Goal: Task Accomplishment & Management: Use online tool/utility

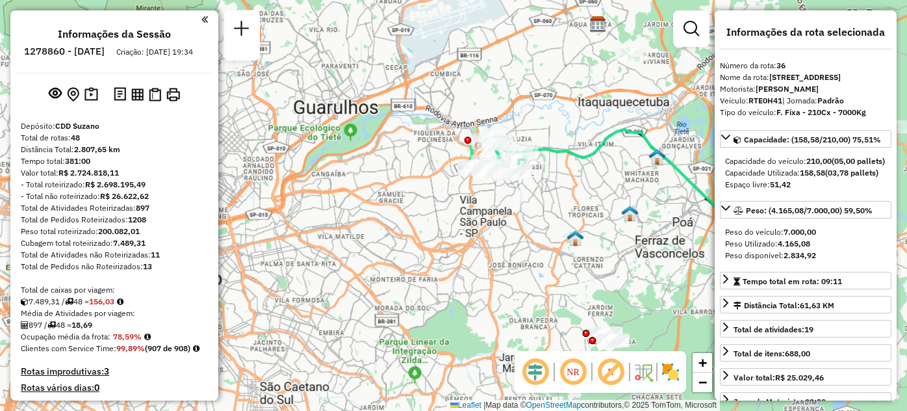
select select "**********"
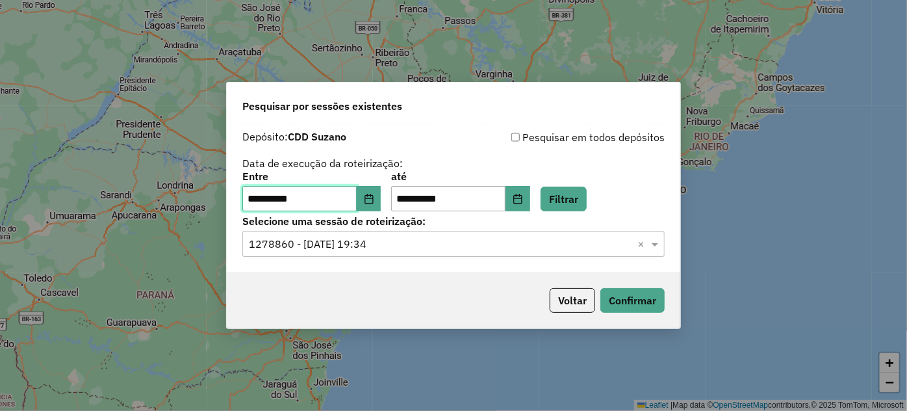
click at [311, 203] on input "**********" at bounding box center [299, 199] width 114 height 26
type input "**"
type input "**********"
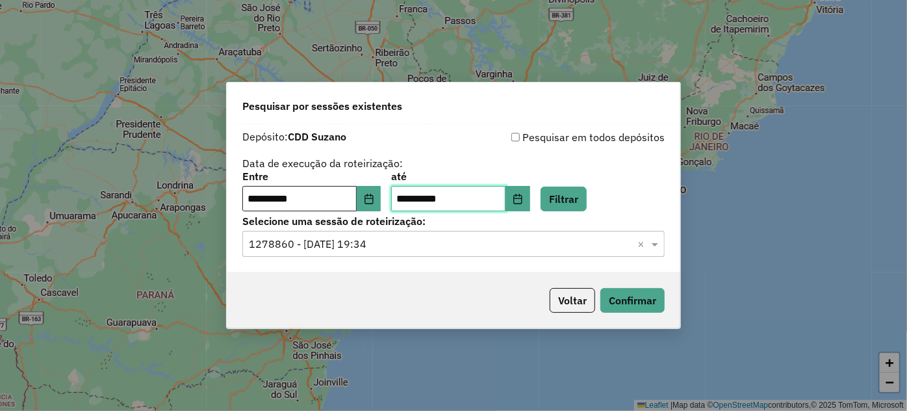
type input "**********"
click at [577, 197] on button "Filtrar" at bounding box center [564, 198] width 46 height 25
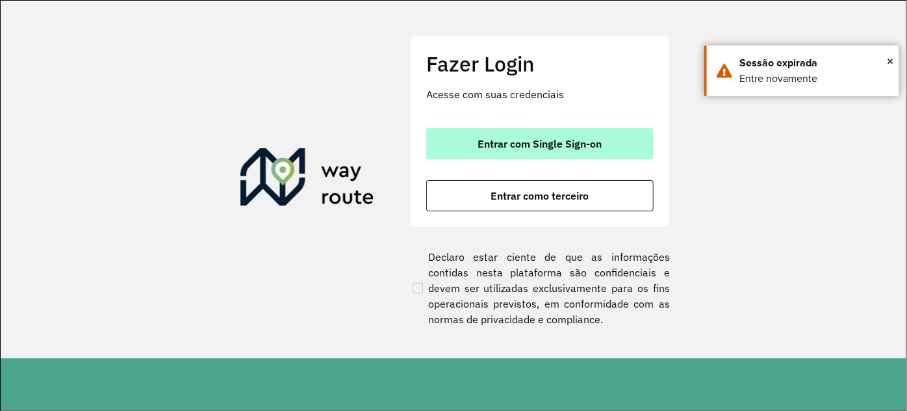
click at [482, 138] on span "Entrar com Single Sign-on" at bounding box center [540, 143] width 124 height 10
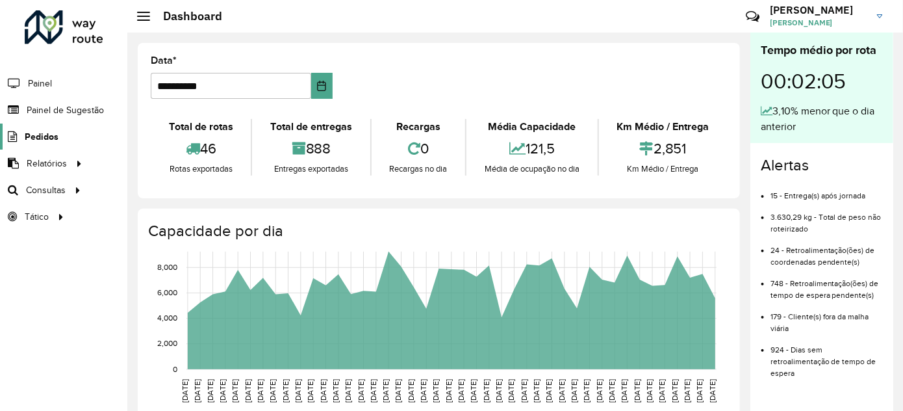
click at [50, 138] on span "Pedidos" at bounding box center [42, 137] width 34 height 14
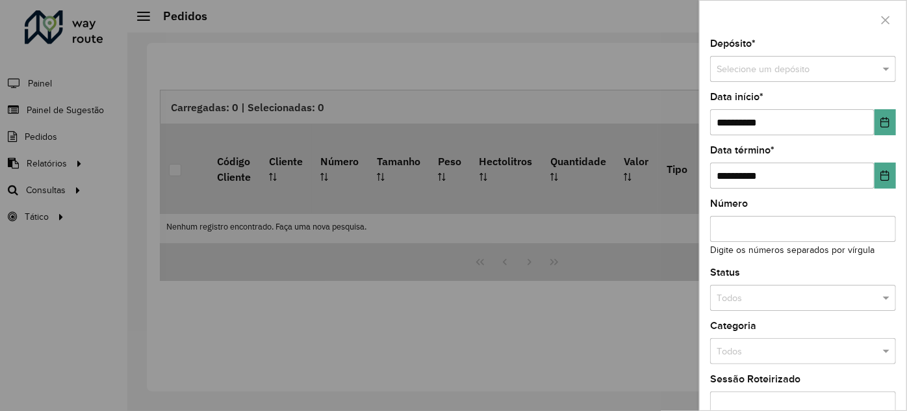
click at [50, 166] on div at bounding box center [453, 205] width 907 height 411
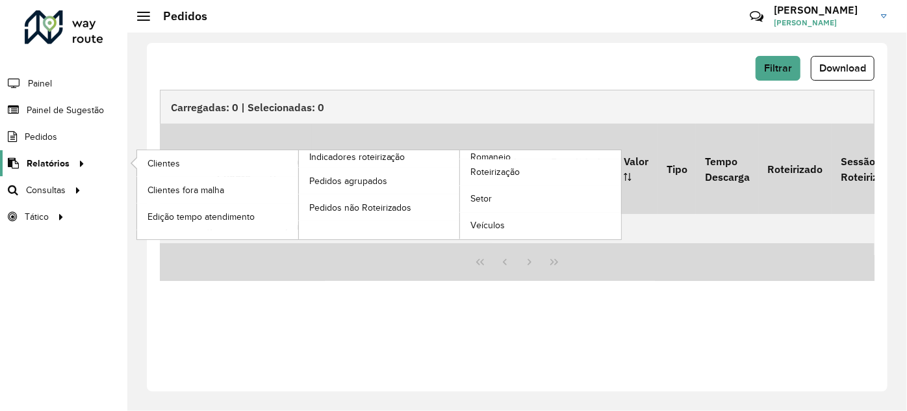
click at [50, 159] on span "Relatórios" at bounding box center [48, 164] width 43 height 14
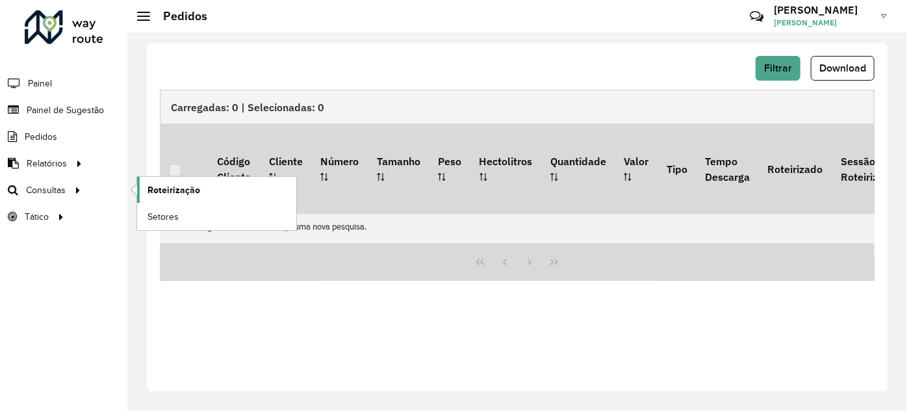
click at [161, 190] on span "Roteirização" at bounding box center [173, 190] width 53 height 14
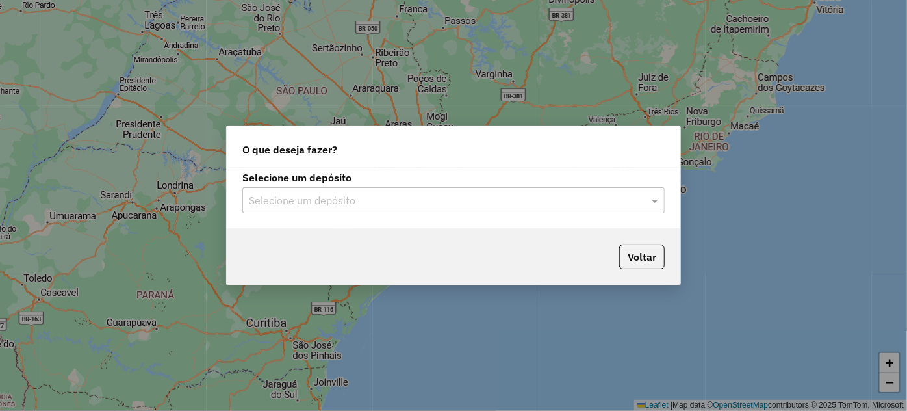
click at [328, 195] on input "text" at bounding box center [440, 201] width 383 height 16
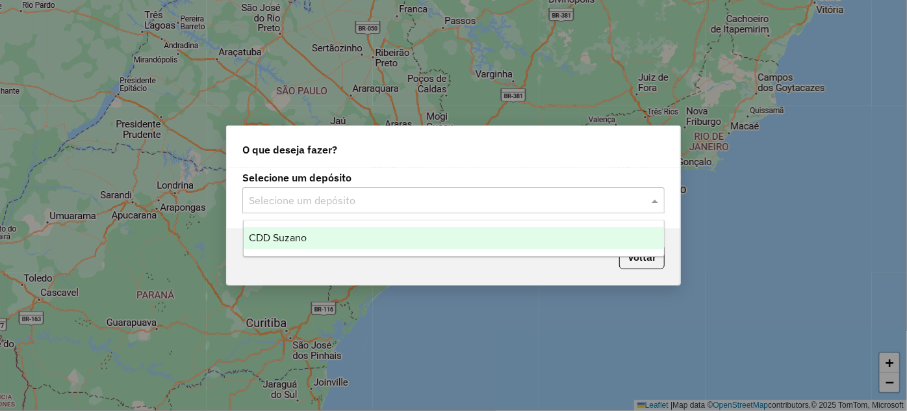
click at [317, 237] on div "CDD Suzano" at bounding box center [454, 238] width 420 height 22
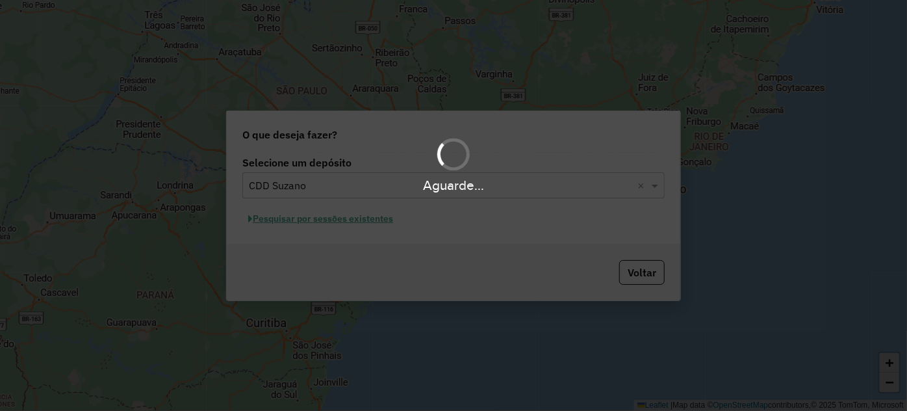
click at [296, 216] on div "Aguarde..." at bounding box center [453, 205] width 907 height 411
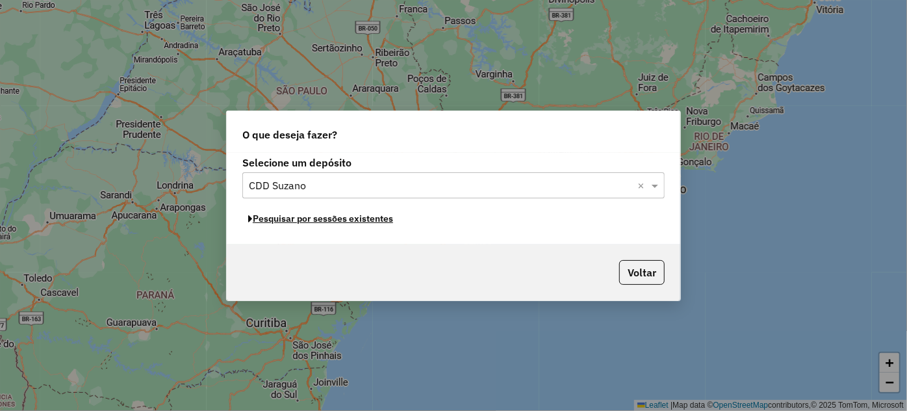
click at [296, 216] on button "Pesquisar por sessões existentes" at bounding box center [320, 219] width 157 height 20
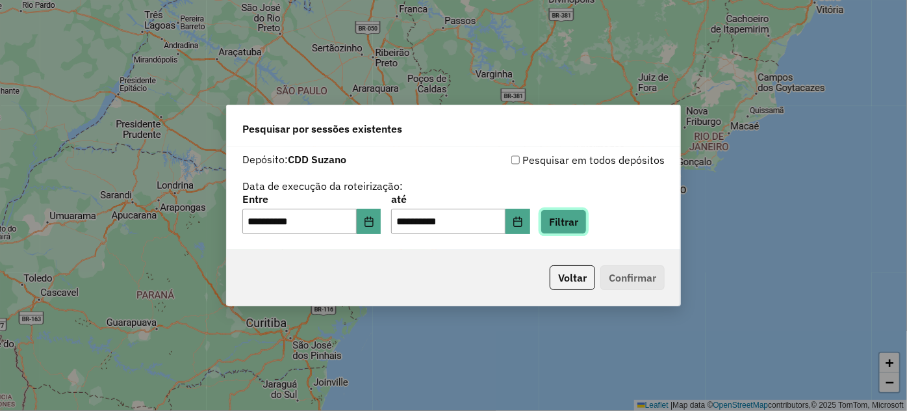
click at [568, 219] on button "Filtrar" at bounding box center [564, 221] width 46 height 25
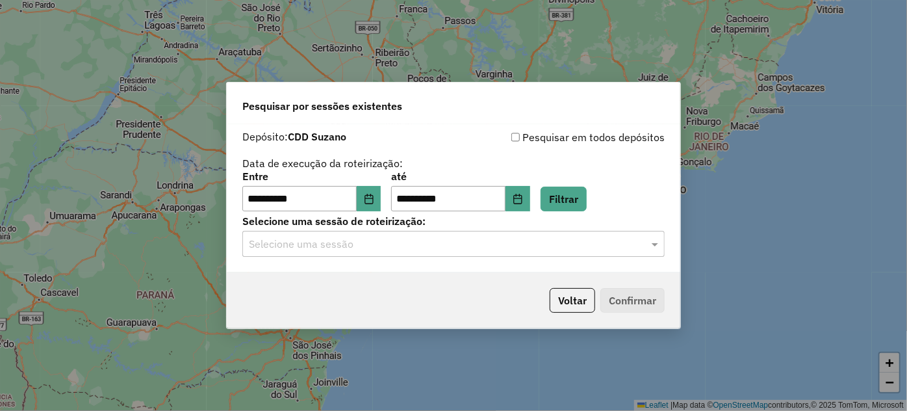
click at [526, 247] on input "text" at bounding box center [440, 244] width 383 height 16
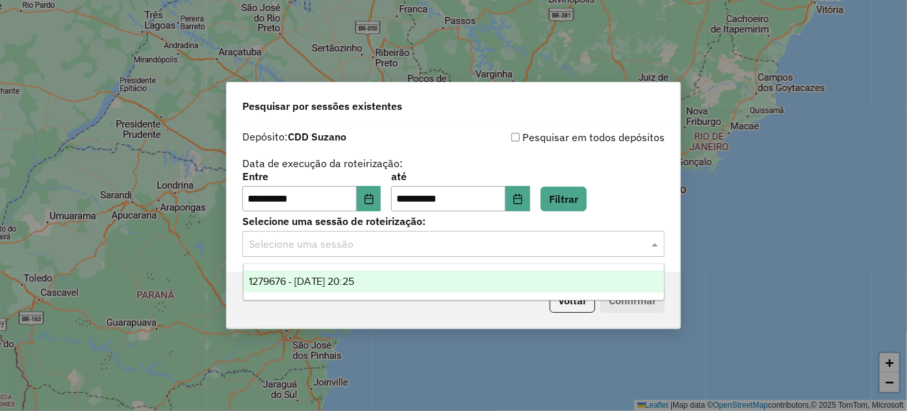
click at [447, 280] on div "1279676 - 20/09/2025 20:25" at bounding box center [454, 281] width 420 height 22
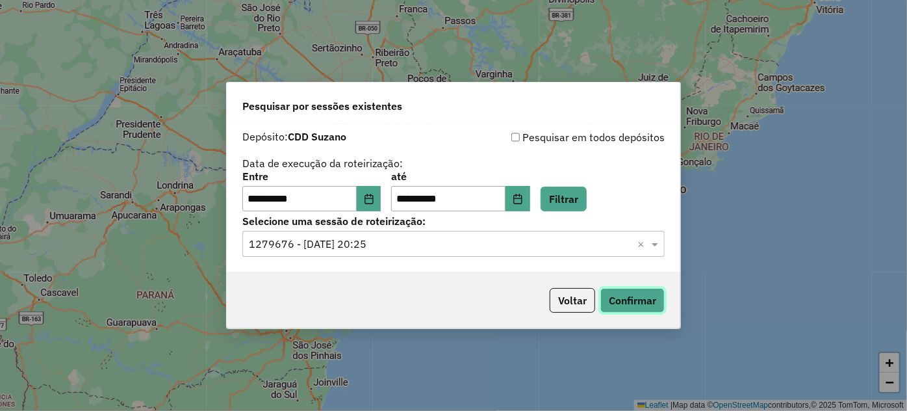
click at [630, 300] on button "Confirmar" at bounding box center [632, 300] width 64 height 25
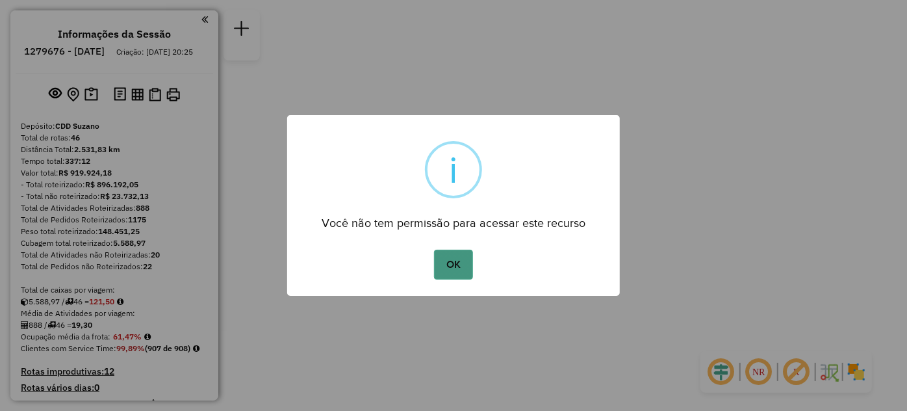
click at [455, 272] on button "OK" at bounding box center [453, 264] width 38 height 30
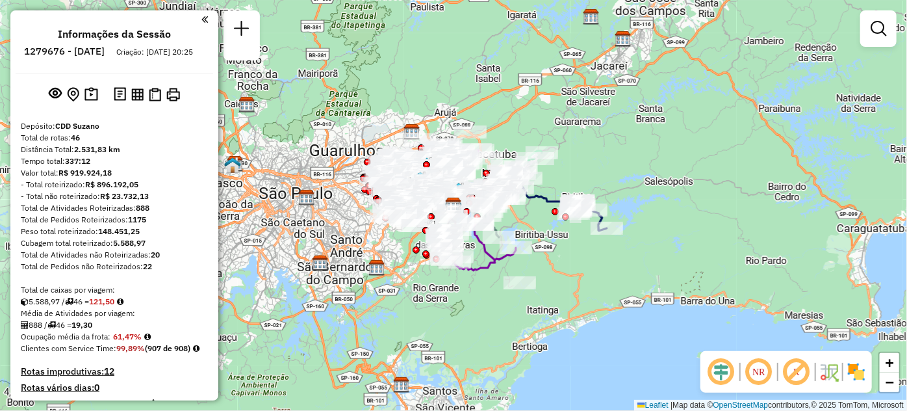
scroll to position [1513, 0]
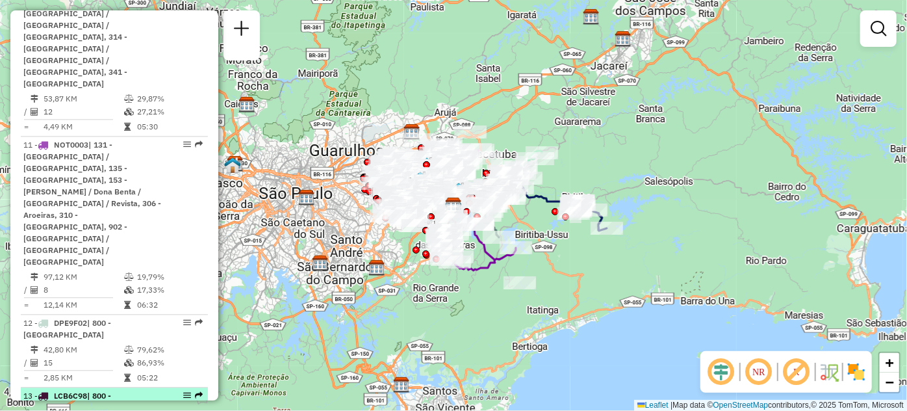
click at [147, 390] on div "13 - LCB6C98 | 800 - Cidade Tiradentes" at bounding box center [92, 401] width 138 height 23
select select "**********"
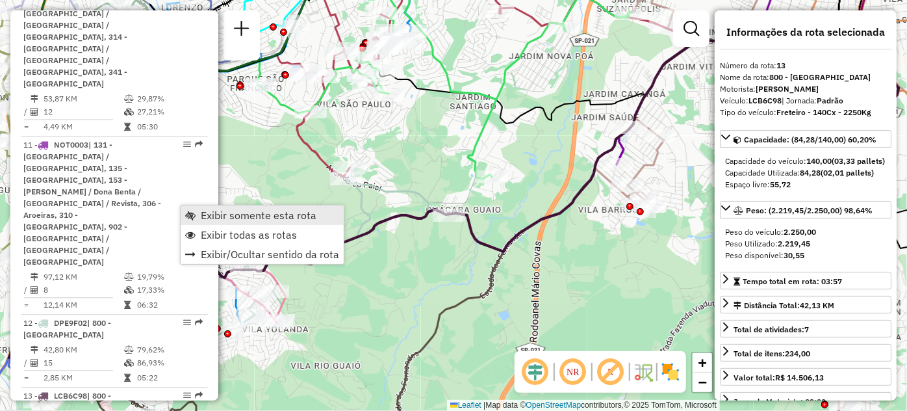
click at [199, 214] on link "Exibir somente esta rota" at bounding box center [262, 214] width 163 height 19
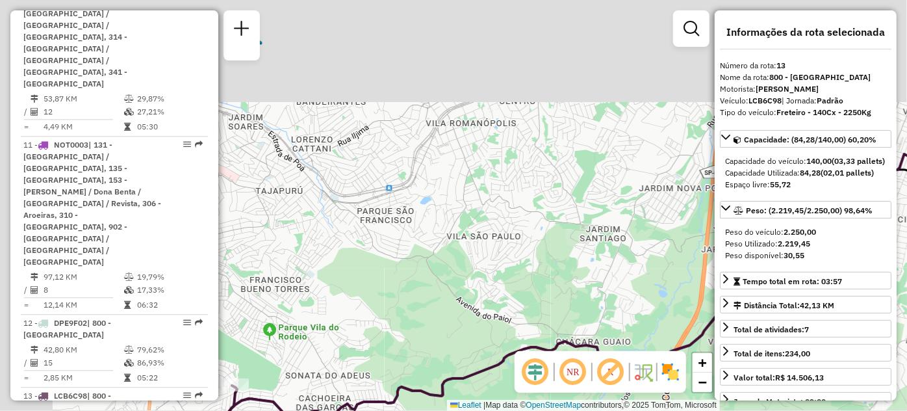
drag, startPoint x: 386, startPoint y: 136, endPoint x: 637, endPoint y: 194, distance: 257.2
click at [529, 264] on div "Janela de atendimento Grade de atendimento Capacidade Transportadoras Veículos …" at bounding box center [453, 205] width 907 height 411
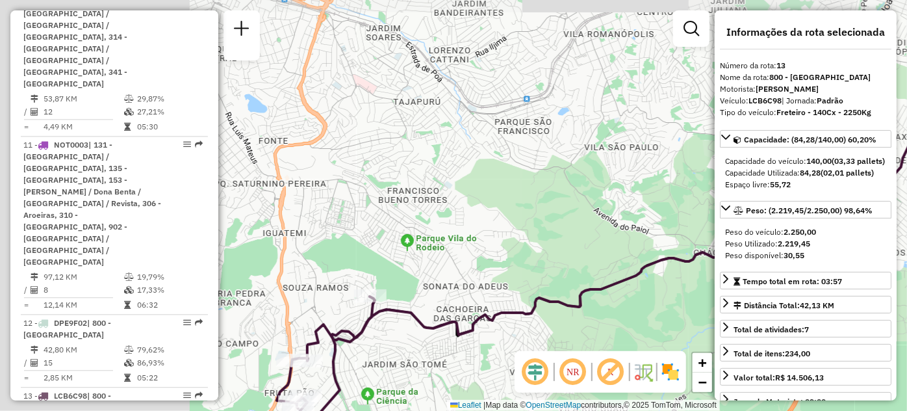
drag, startPoint x: 637, startPoint y: 194, endPoint x: 669, endPoint y: 173, distance: 38.0
click at [669, 173] on div "Janela de atendimento Grade de atendimento Capacidade Transportadoras Veículos …" at bounding box center [453, 205] width 907 height 411
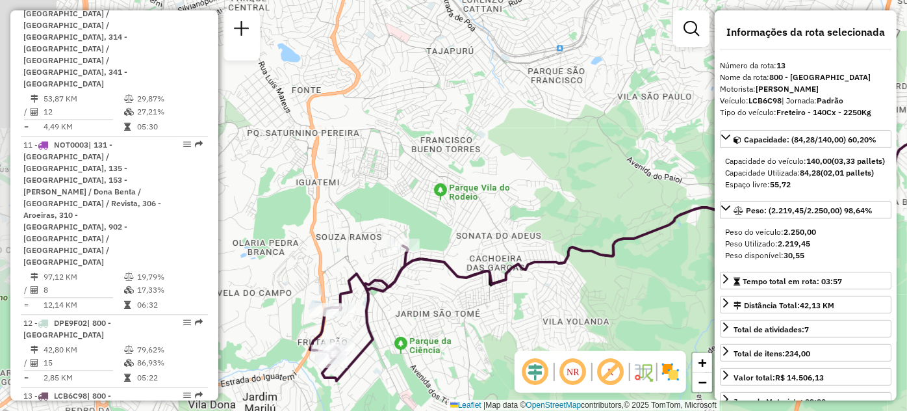
drag, startPoint x: 468, startPoint y: 246, endPoint x: 555, endPoint y: 134, distance: 141.5
click at [555, 135] on div "Janela de atendimento Grade de atendimento Capacidade Transportadoras Veículos …" at bounding box center [453, 205] width 907 height 411
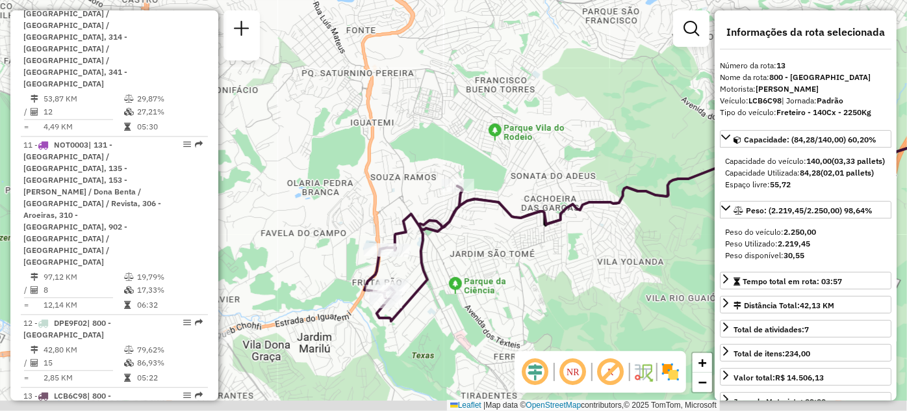
click at [556, 133] on div "Janela de atendimento Grade de atendimento Capacidade Transportadoras Veículos …" at bounding box center [453, 205] width 907 height 411
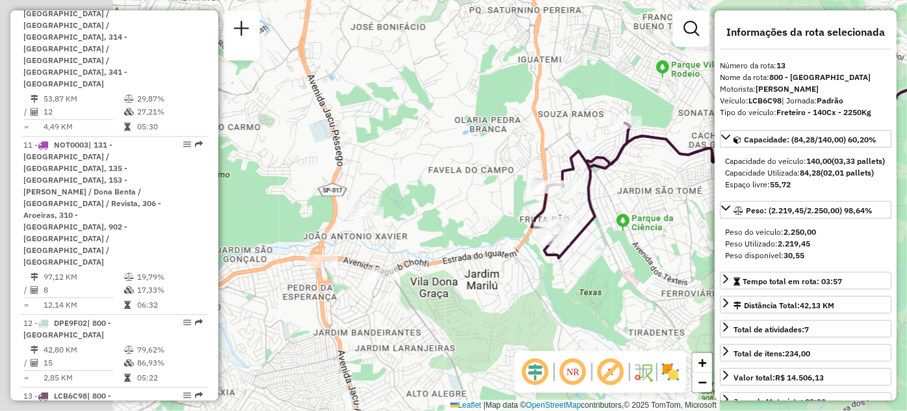
drag, startPoint x: 462, startPoint y: 135, endPoint x: 541, endPoint y: 102, distance: 85.9
click at [541, 102] on div "Janela de atendimento Grade de atendimento Capacidade Transportadoras Veículos …" at bounding box center [453, 205] width 907 height 411
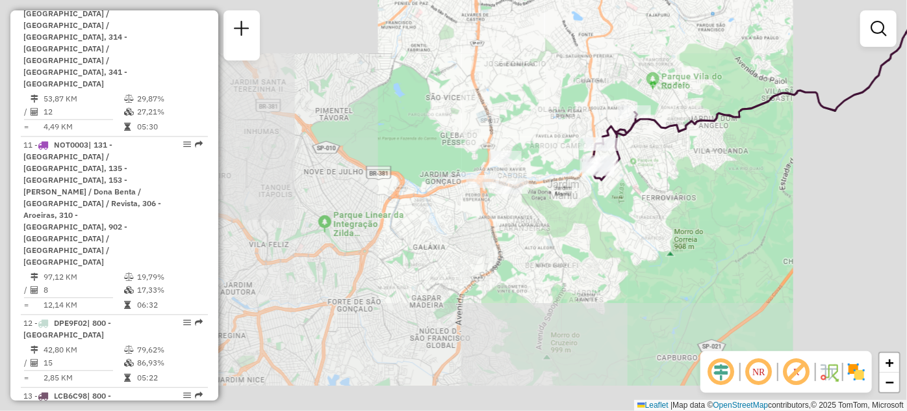
drag, startPoint x: 702, startPoint y: 55, endPoint x: 570, endPoint y: 224, distance: 214.8
click at [688, 74] on div "Janela de atendimento Grade de atendimento Capacidade Transportadoras Veículos …" at bounding box center [453, 205] width 907 height 411
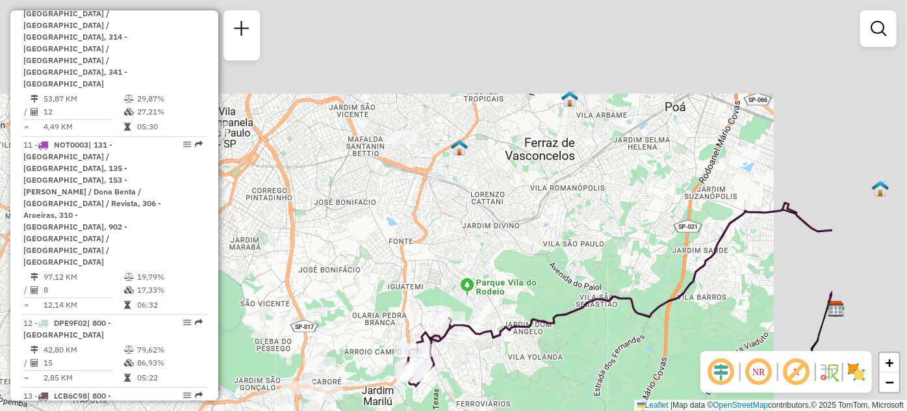
drag, startPoint x: 570, startPoint y: 224, endPoint x: 502, endPoint y: 279, distance: 87.8
click at [502, 279] on div "Janela de atendimento Grade de atendimento Capacidade Transportadoras Veículos …" at bounding box center [453, 205] width 907 height 411
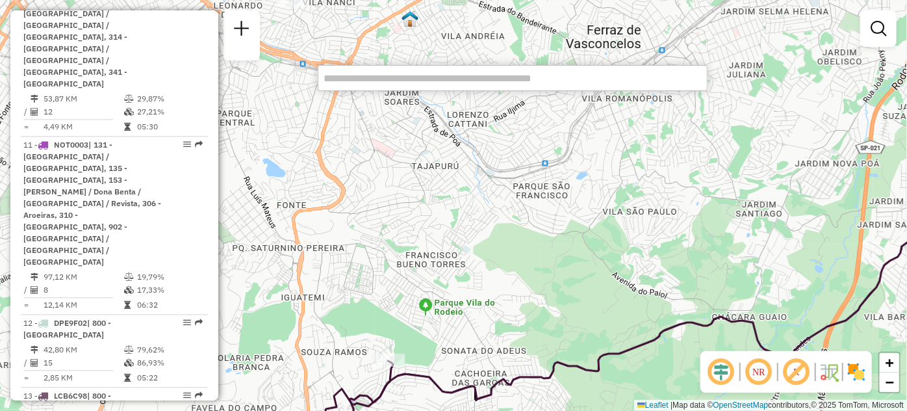
click at [548, 92] on div "Janela de atendimento Grade de atendimento Capacidade Transportadoras Veículos …" at bounding box center [453, 205] width 907 height 411
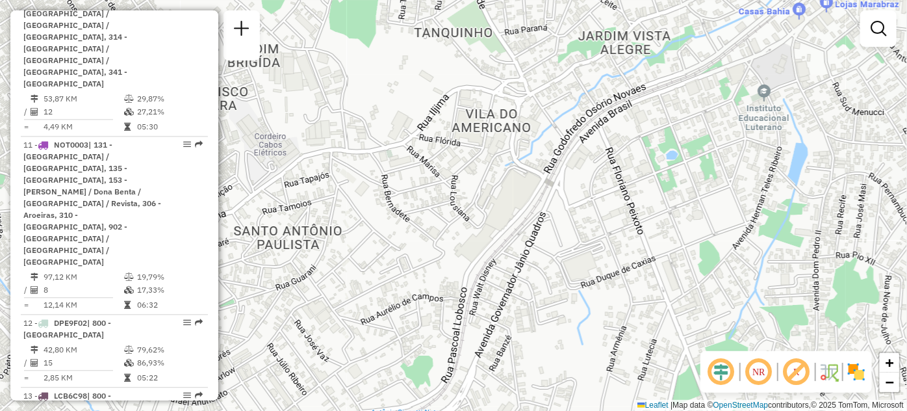
scroll to position [3007, 0]
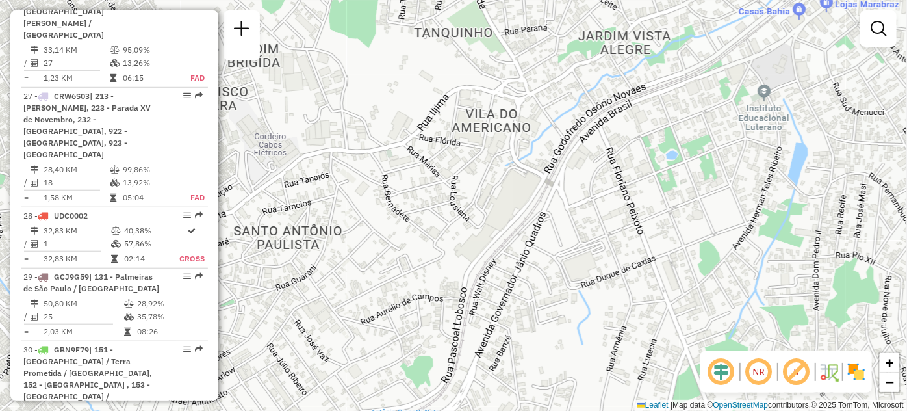
select select "**********"
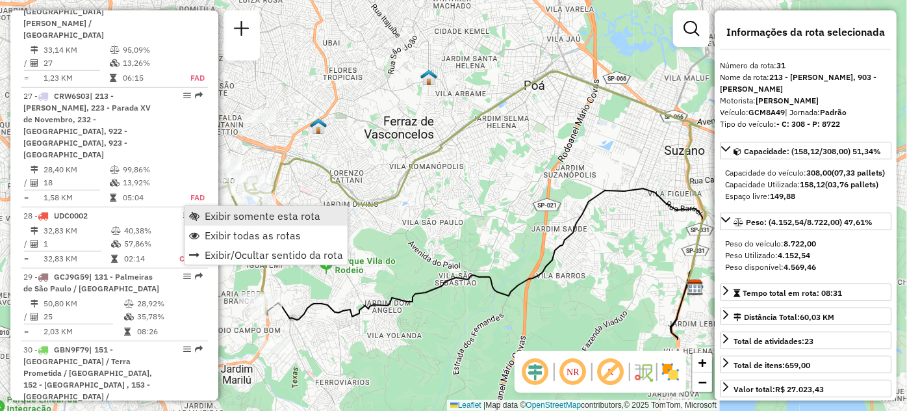
click at [192, 209] on link "Exibir somente esta rota" at bounding box center [266, 215] width 163 height 19
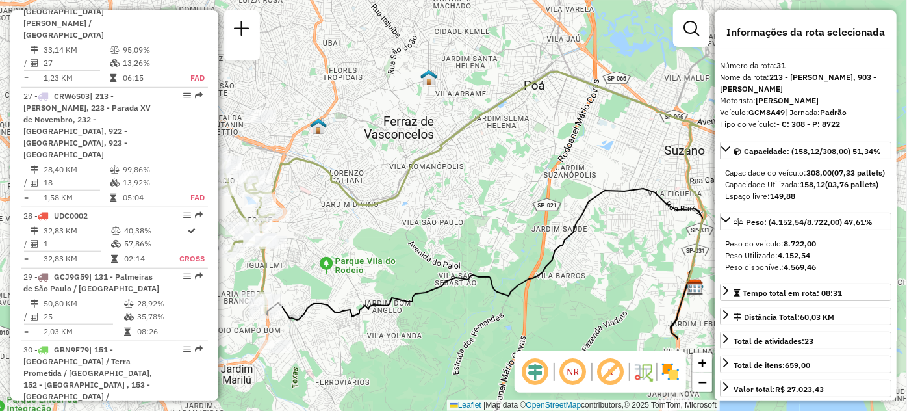
click at [368, 145] on div "Janela de atendimento Grade de atendimento Capacidade Transportadoras Veículos …" at bounding box center [453, 205] width 907 height 411
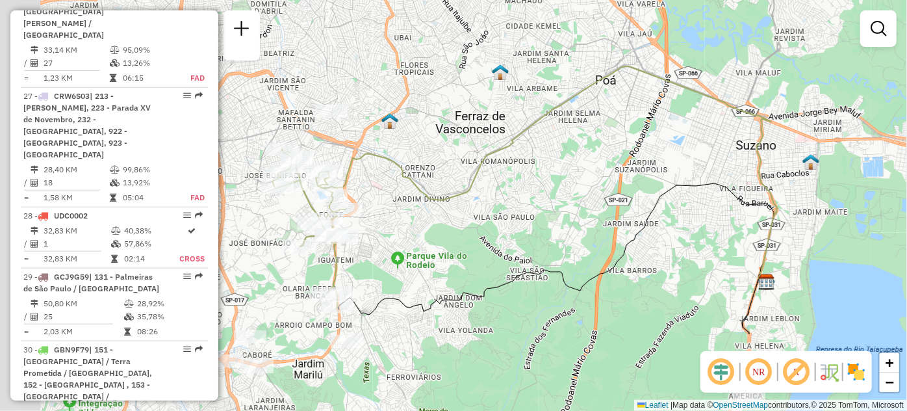
drag, startPoint x: 387, startPoint y: 144, endPoint x: 499, endPoint y: 133, distance: 112.3
click at [457, 138] on div "Janela de atendimento Grade de atendimento Capacidade Transportadoras Veículos …" at bounding box center [453, 205] width 907 height 411
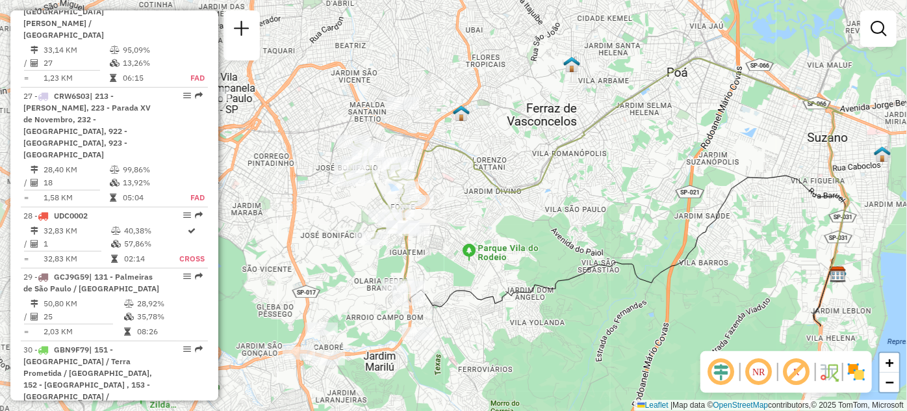
drag, startPoint x: 499, startPoint y: 133, endPoint x: 592, endPoint y: 134, distance: 93.6
click at [592, 134] on div "Janela de atendimento Grade de atendimento Capacidade Transportadoras Veículos …" at bounding box center [453, 205] width 907 height 411
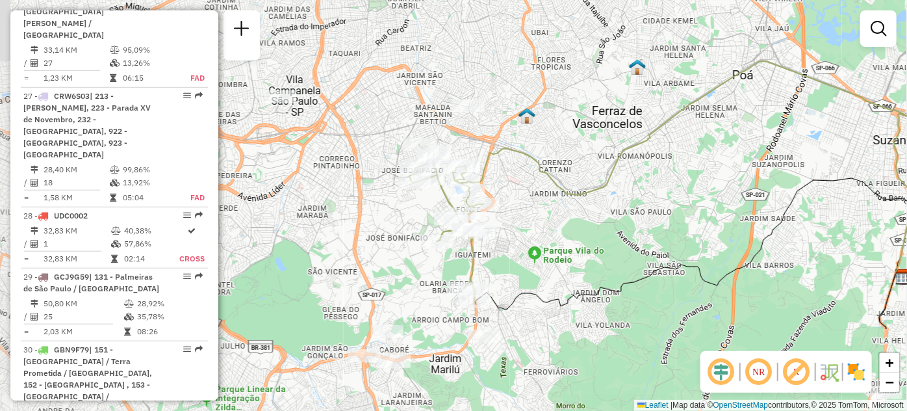
click at [592, 134] on div "Janela de atendimento Grade de atendimento Capacidade Transportadoras Veículos …" at bounding box center [453, 205] width 907 height 411
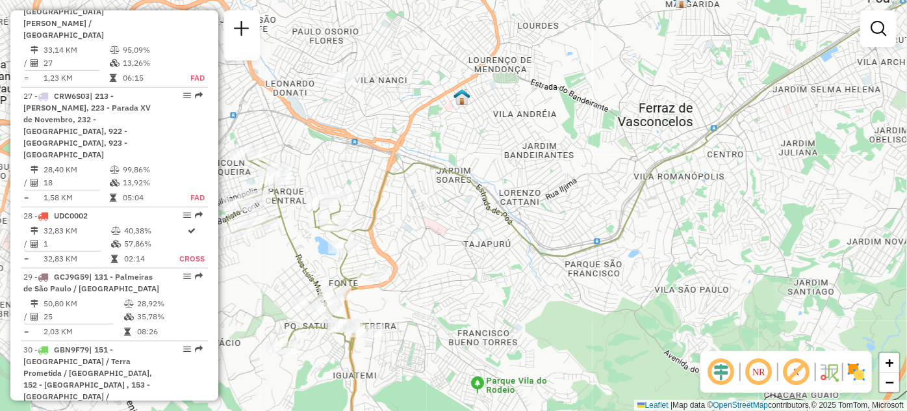
drag, startPoint x: 457, startPoint y: 212, endPoint x: 575, endPoint y: 177, distance: 123.5
click at [476, 206] on div "Janela de atendimento Grade de atendimento Capacidade Transportadoras Veículos …" at bounding box center [453, 205] width 907 height 411
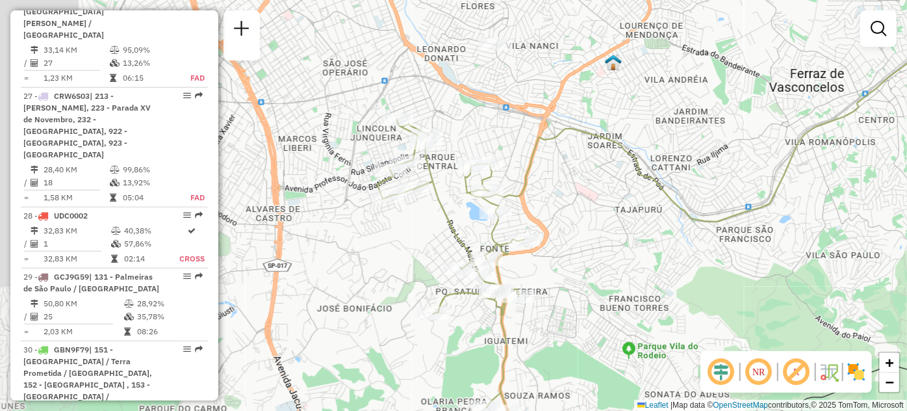
drag, startPoint x: 575, startPoint y: 177, endPoint x: 693, endPoint y: 153, distance: 120.7
click at [682, 164] on icon at bounding box center [790, 87] width 651 height 268
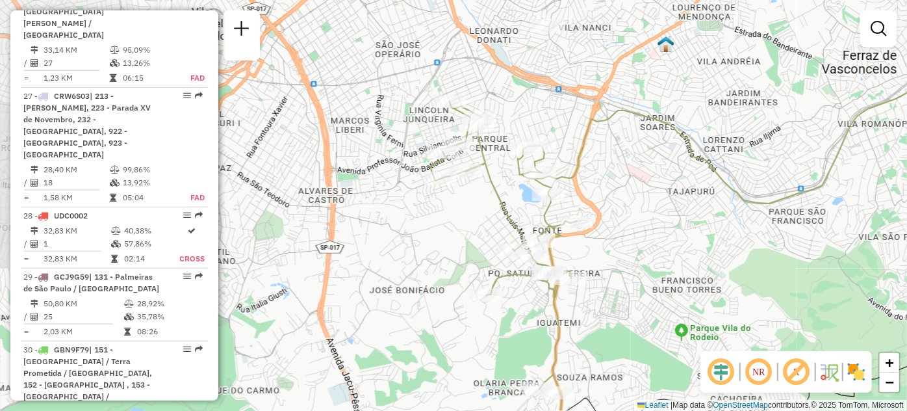
drag, startPoint x: 693, startPoint y: 153, endPoint x: 711, endPoint y: 105, distance: 51.2
click at [709, 107] on icon at bounding box center [762, 108] width 489 height 190
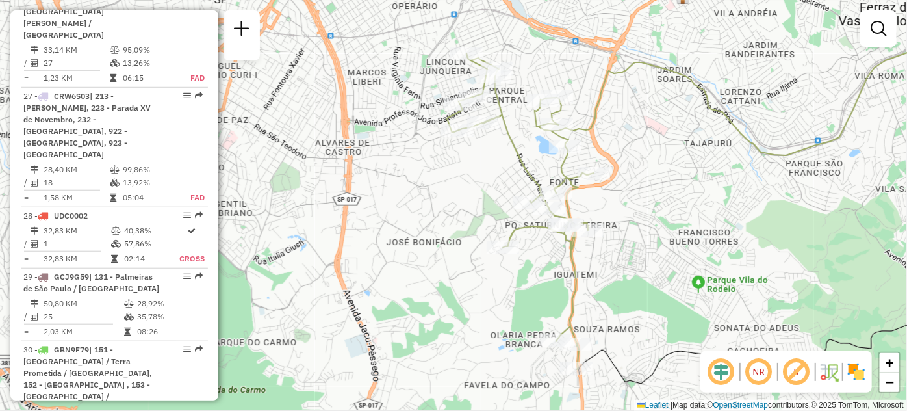
click at [711, 105] on icon at bounding box center [766, 68] width 463 height 174
select select "**********"
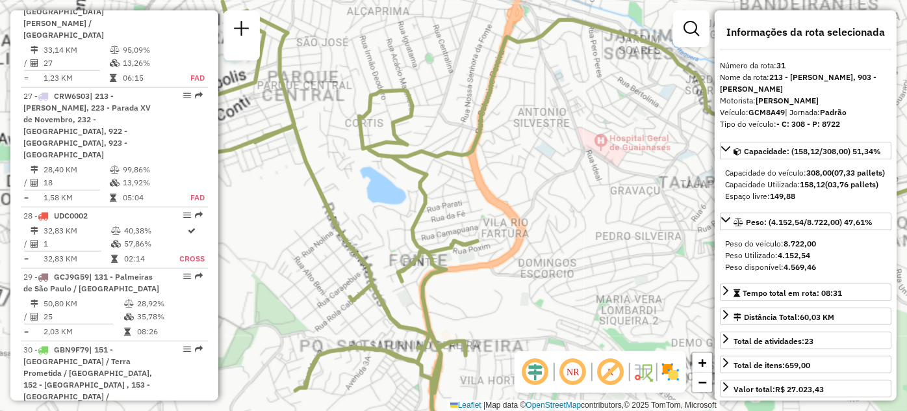
click at [711, 105] on icon at bounding box center [821, 32] width 925 height 348
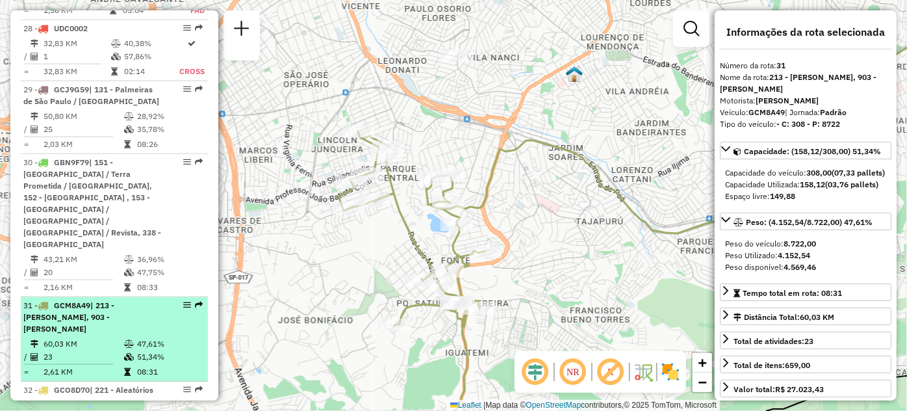
scroll to position [3135, 0]
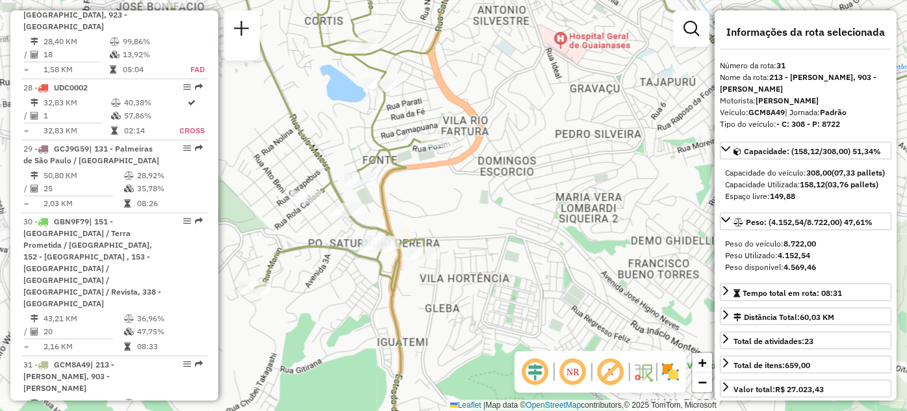
click at [312, 105] on div "Rota 31 - Placa GCM8A49 29712018 - MOACI JOSE DOS SANTO Janela de atendimento G…" at bounding box center [453, 205] width 907 height 411
click at [312, 112] on div "Rota 31 - Placa GCM8A49 29712018 - MOACI JOSE DOS SANTO Janela de atendimento G…" at bounding box center [453, 205] width 907 height 411
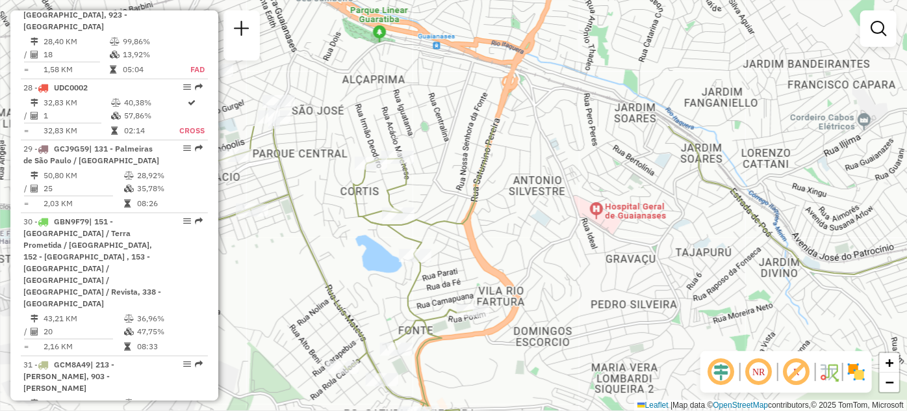
drag, startPoint x: 331, startPoint y: 159, endPoint x: 349, endPoint y: 286, distance: 127.9
click at [349, 286] on div "Janela de atendimento Grade de atendimento Capacidade Transportadoras Veículos …" at bounding box center [453, 205] width 907 height 411
click at [318, 177] on div "Janela de atendimento Grade de atendimento Capacidade Transportadoras Veículos …" at bounding box center [453, 205] width 907 height 411
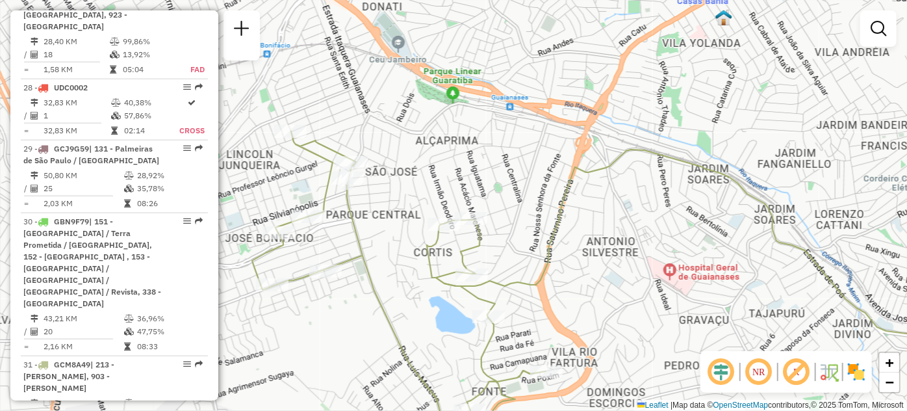
drag, startPoint x: 360, startPoint y: 210, endPoint x: 398, endPoint y: 244, distance: 50.7
click at [398, 244] on div "Janela de atendimento Grade de atendimento Capacidade Transportadoras Veículos …" at bounding box center [453, 205] width 907 height 411
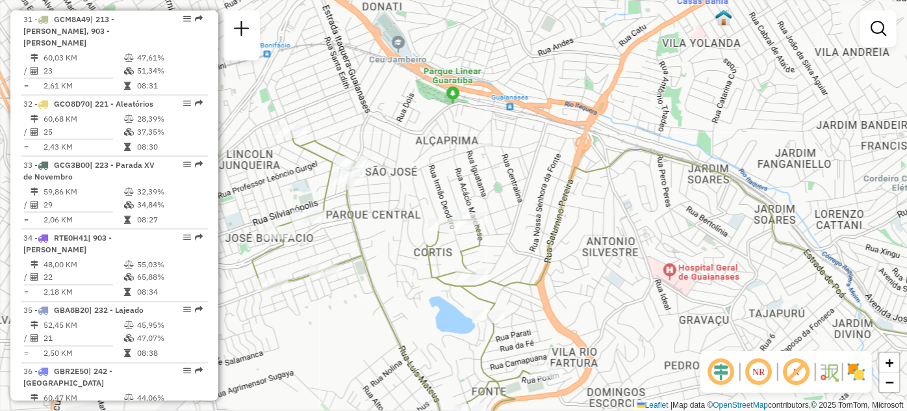
select select "**********"
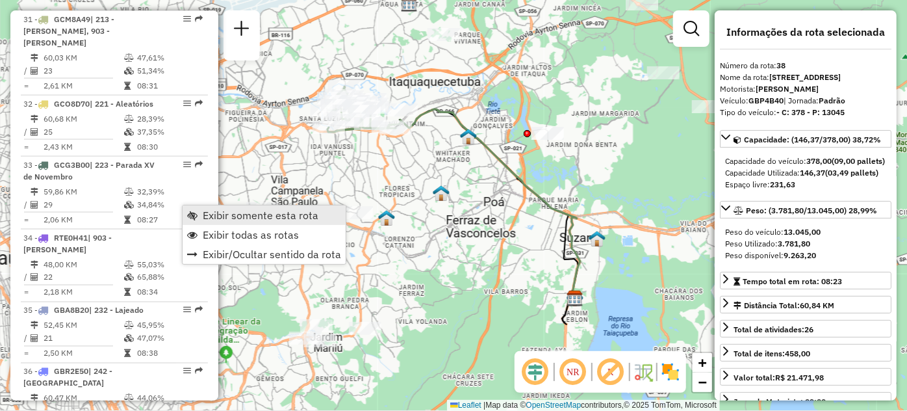
click at [191, 209] on link "Exibir somente esta rota" at bounding box center [264, 214] width 163 height 19
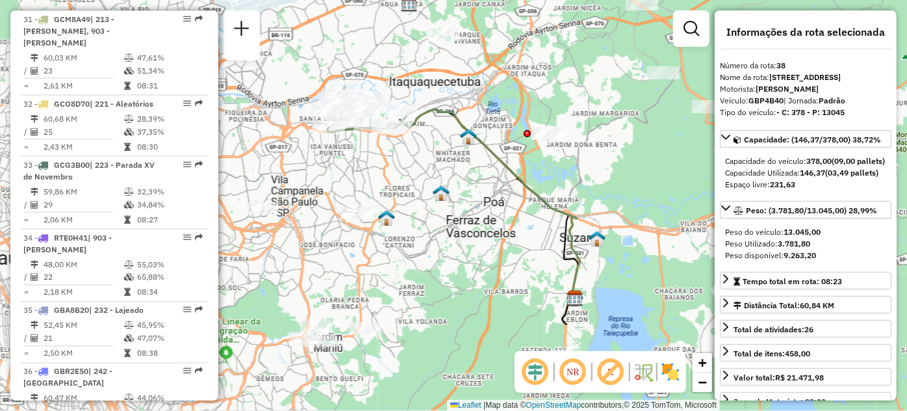
click at [191, 209] on link "Exibir somente esta rota" at bounding box center [264, 214] width 163 height 19
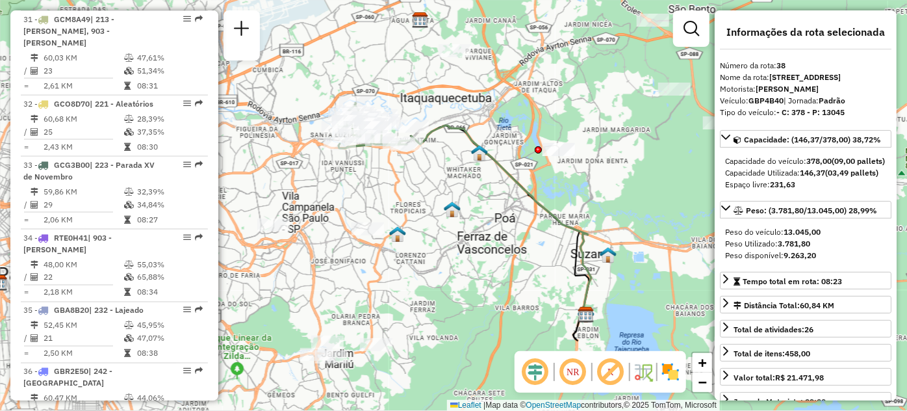
drag, startPoint x: 339, startPoint y: 161, endPoint x: 364, endPoint y: 192, distance: 39.8
click at [364, 192] on div "Janela de atendimento Grade de atendimento Capacidade Transportadoras Veículos …" at bounding box center [453, 205] width 907 height 411
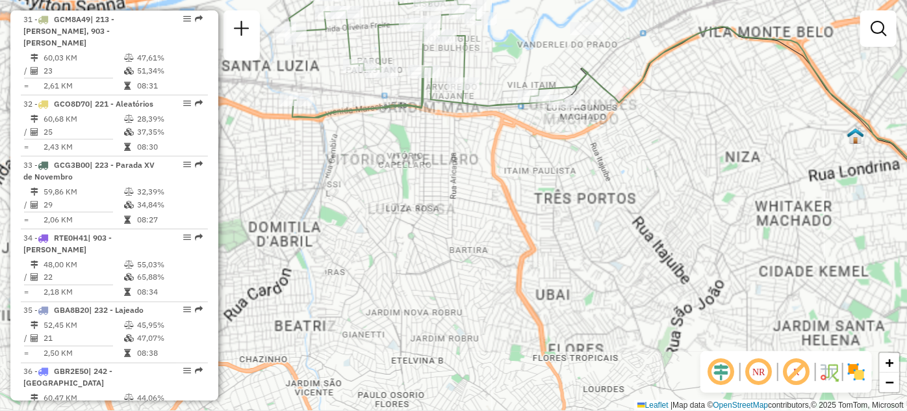
click at [426, 159] on div "Janela de atendimento Grade de atendimento Capacidade Transportadoras Veículos …" at bounding box center [453, 205] width 907 height 411
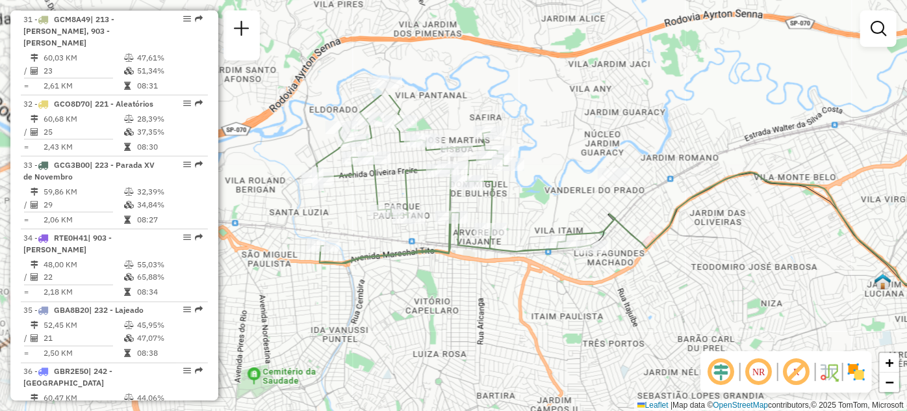
drag, startPoint x: 442, startPoint y: 248, endPoint x: 453, endPoint y: 310, distance: 62.7
click at [453, 310] on div "Janela de atendimento Grade de atendimento Capacidade Transportadoras Veículos …" at bounding box center [453, 205] width 907 height 411
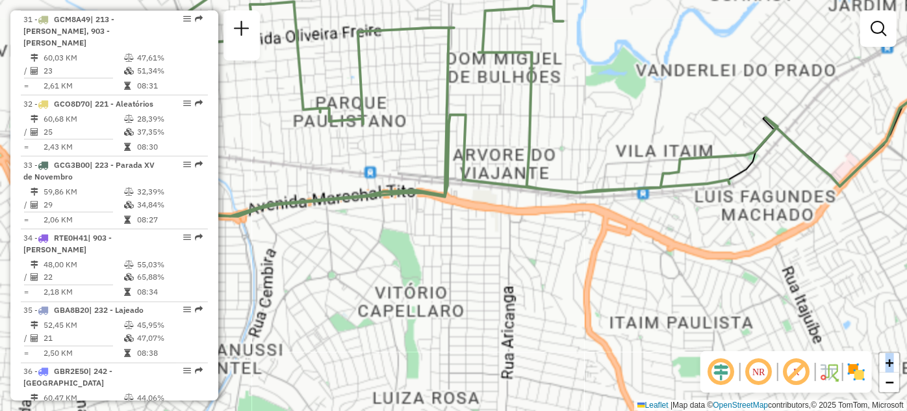
click at [453, 310] on div "Janela de atendimento Grade de atendimento Capacidade Transportadoras Veículos …" at bounding box center [453, 205] width 907 height 411
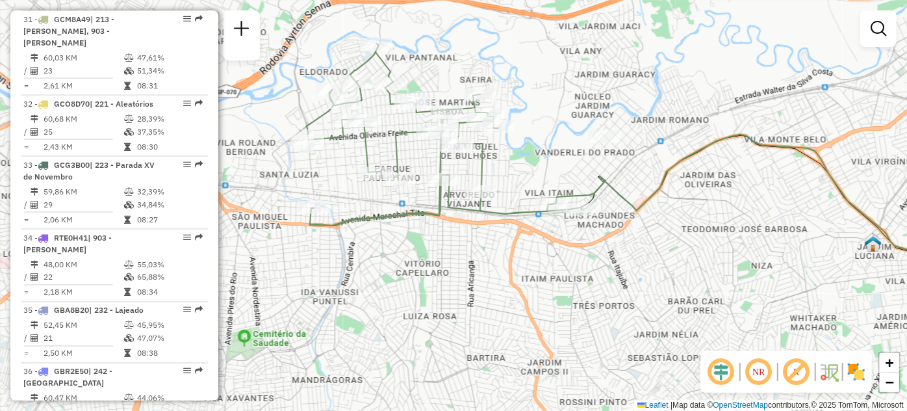
click at [750, 115] on div "Janela de atendimento Grade de atendimento Capacidade Transportadoras Veículos …" at bounding box center [453, 205] width 907 height 411
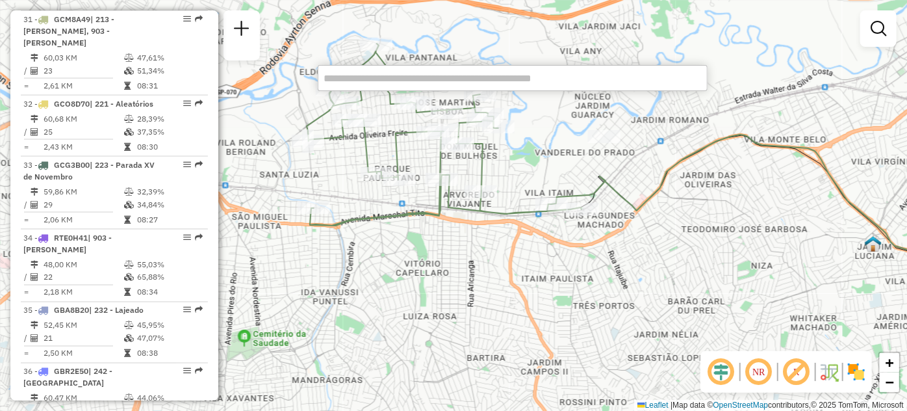
click at [627, 79] on input "text" at bounding box center [513, 78] width 390 height 26
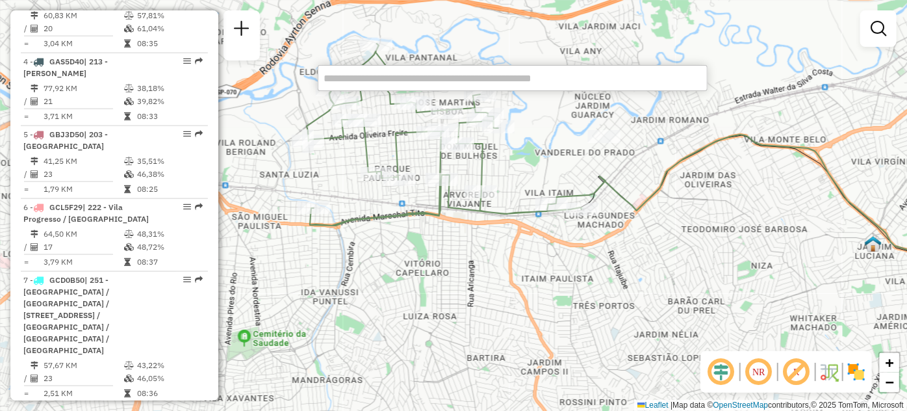
scroll to position [3079, 0]
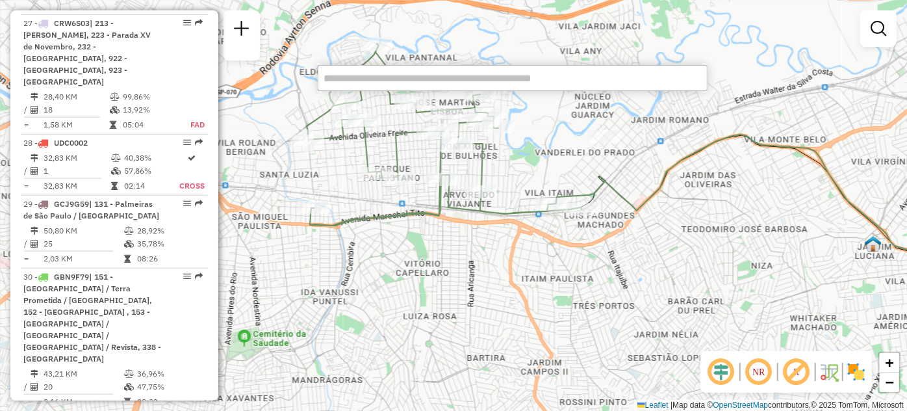
select select "**********"
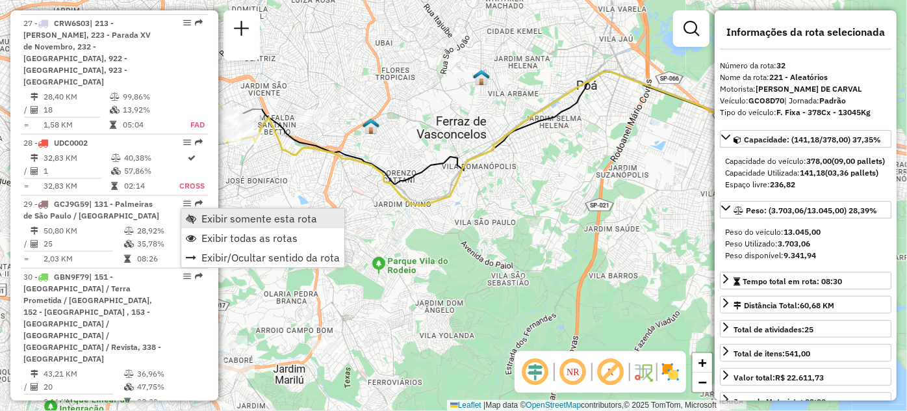
click at [196, 212] on link "Exibir somente esta rota" at bounding box center [262, 218] width 163 height 19
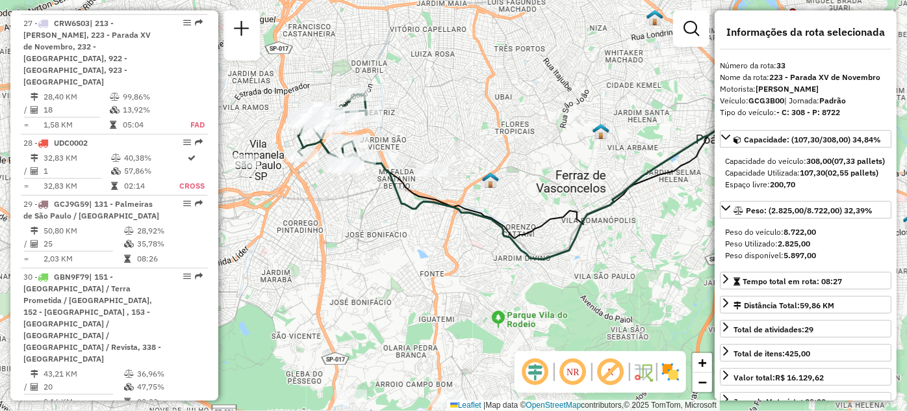
drag, startPoint x: 273, startPoint y: 189, endPoint x: 407, endPoint y: 227, distance: 139.8
click at [407, 227] on div "Janela de atendimento Grade de atendimento Capacidade Transportadoras Veículos …" at bounding box center [453, 205] width 907 height 411
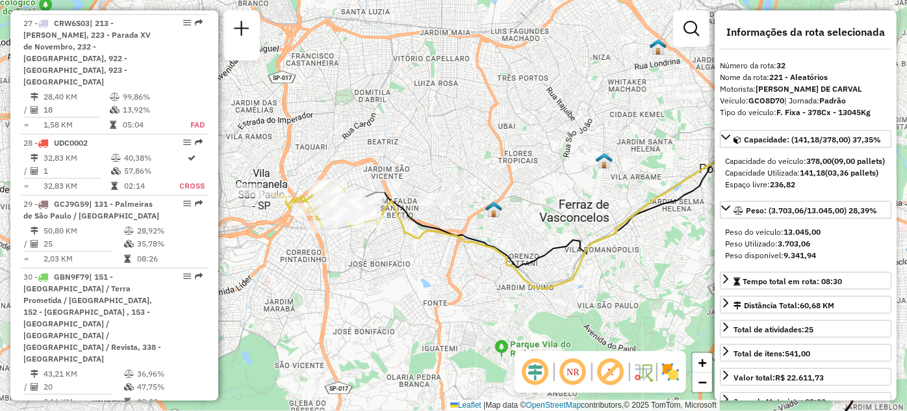
drag, startPoint x: 255, startPoint y: 164, endPoint x: 377, endPoint y: 247, distance: 148.3
click at [377, 247] on div "Janela de atendimento Grade de atendimento Capacidade Transportadoras Veículos …" at bounding box center [453, 205] width 907 height 411
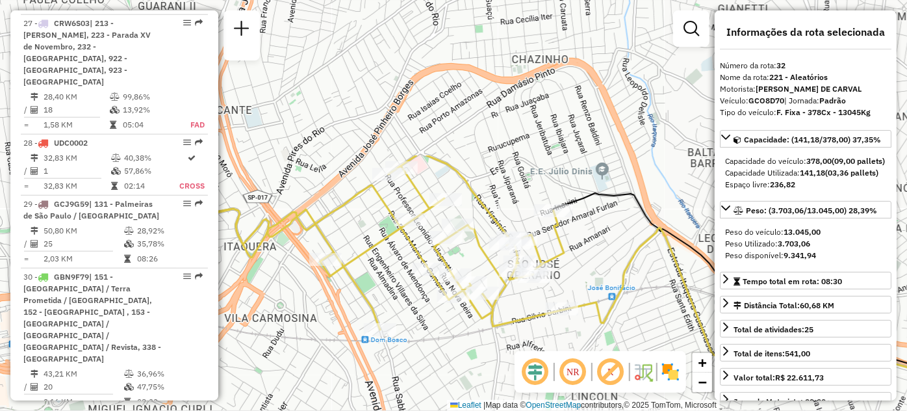
drag, startPoint x: 424, startPoint y: 301, endPoint x: 446, endPoint y: 396, distance: 97.2
click at [446, 396] on div "Janela de atendimento Grade de atendimento Capacidade Transportadoras Veículos …" at bounding box center [453, 205] width 907 height 411
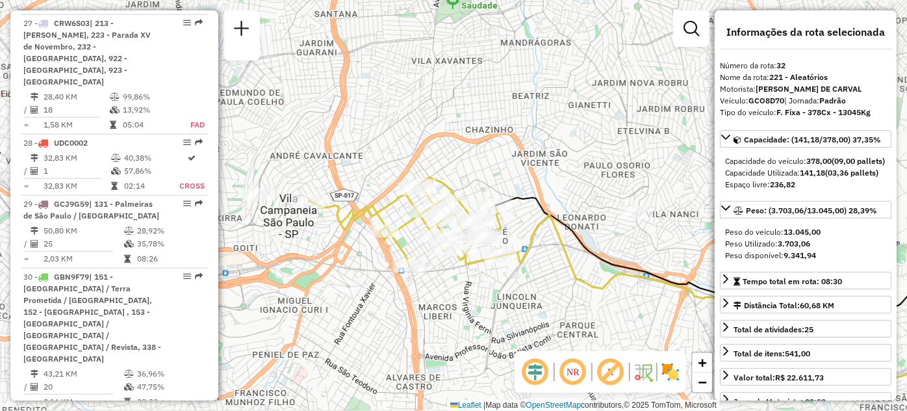
drag, startPoint x: 511, startPoint y: 297, endPoint x: 446, endPoint y: 272, distance: 69.1
click at [446, 272] on div "Janela de atendimento Grade de atendimento Capacidade Transportadoras Veículos …" at bounding box center [453, 205] width 907 height 411
drag, startPoint x: 669, startPoint y: 219, endPoint x: 541, endPoint y: 22, distance: 234.4
click at [669, 219] on div "Janela de atendimento Grade de atendimento Capacidade Transportadoras Veículos …" at bounding box center [453, 205] width 907 height 411
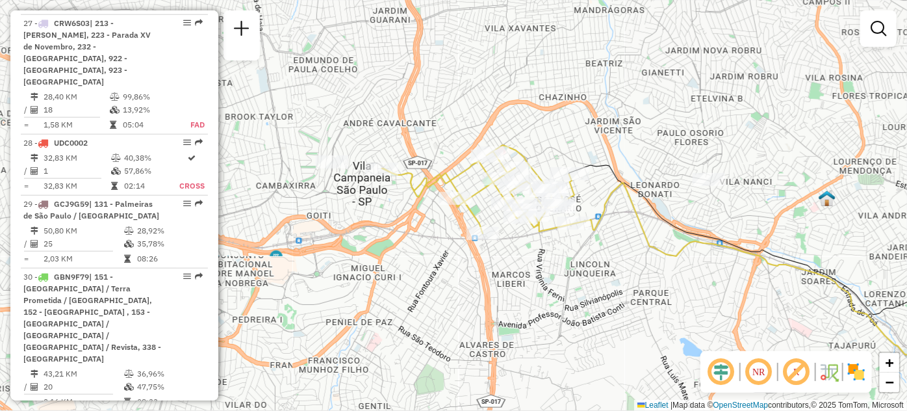
drag, startPoint x: 379, startPoint y: 142, endPoint x: 452, endPoint y: 110, distance: 80.0
click at [452, 110] on div "Janela de atendimento Grade de atendimento Capacidade Transportadoras Veículos …" at bounding box center [453, 205] width 907 height 411
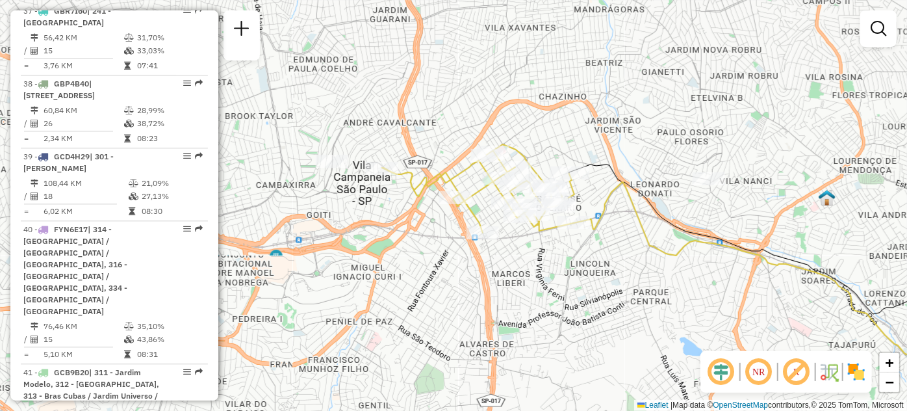
select select "**********"
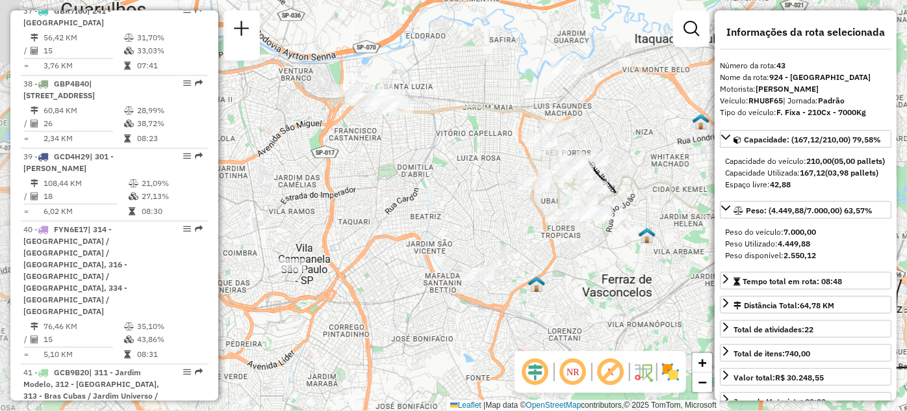
drag, startPoint x: 369, startPoint y: 292, endPoint x: 491, endPoint y: 346, distance: 133.5
click at [491, 346] on div "Janela de atendimento Grade de atendimento Capacidade Transportadoras Veículos …" at bounding box center [453, 205] width 907 height 411
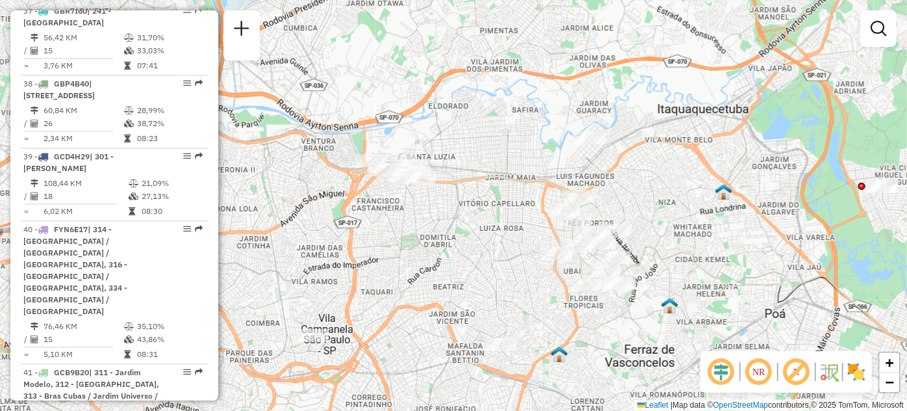
drag, startPoint x: 470, startPoint y: 186, endPoint x: 493, endPoint y: 256, distance: 73.1
click at [493, 256] on div "Janela de atendimento Grade de atendimento Capacidade Transportadoras Veículos …" at bounding box center [453, 205] width 907 height 411
select select "**********"
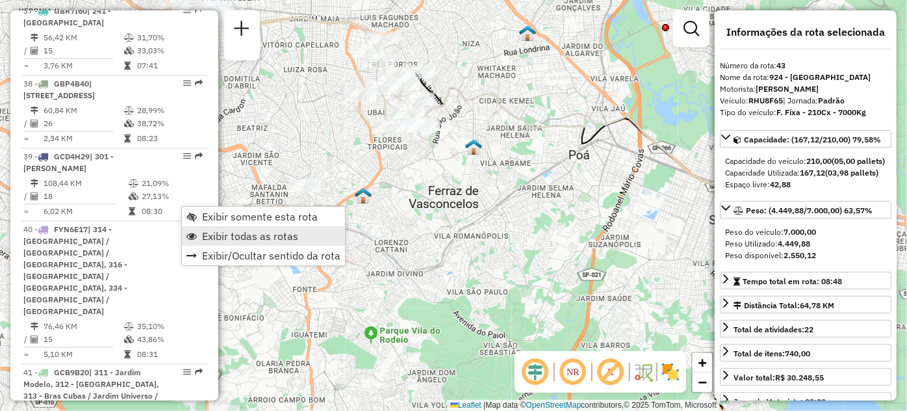
click at [210, 235] on span "Exibir todas as rotas" at bounding box center [250, 236] width 96 height 10
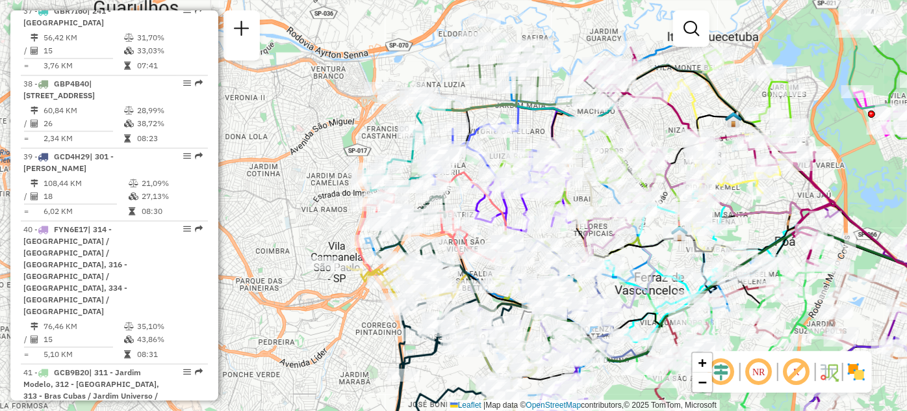
drag, startPoint x: 261, startPoint y: 115, endPoint x: 481, endPoint y: 202, distance: 236.8
click at [468, 203] on div "Janela de atendimento Grade de atendimento Capacidade Transportadoras Veículos …" at bounding box center [453, 205] width 907 height 411
click at [471, 203] on div "Janela de atendimento Grade de atendimento Capacidade Transportadoras Veículos …" at bounding box center [453, 205] width 907 height 411
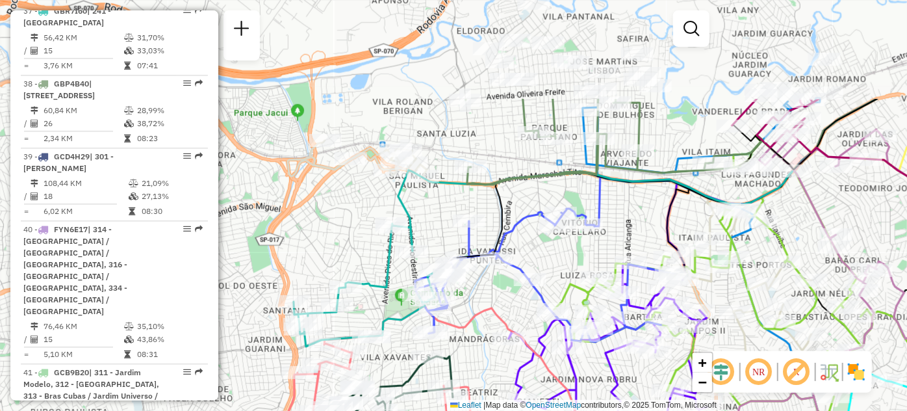
drag, startPoint x: 438, startPoint y: 206, endPoint x: 476, endPoint y: 351, distance: 149.9
click at [476, 351] on div "Janela de atendimento Grade de atendimento Capacidade Transportadoras Veículos …" at bounding box center [453, 205] width 907 height 411
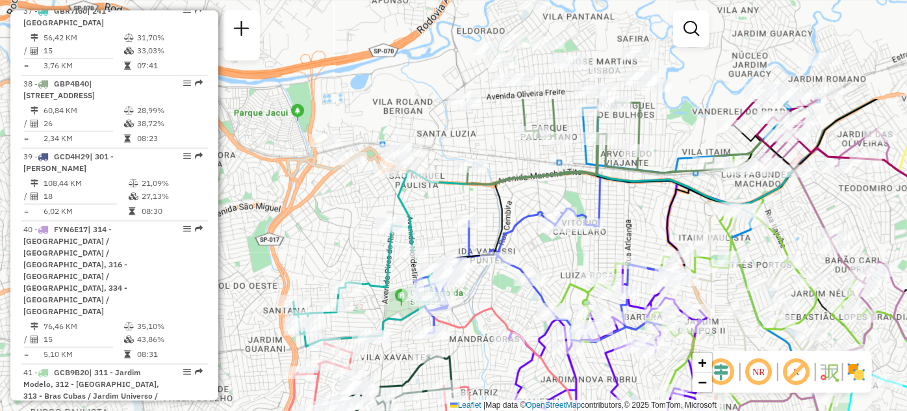
click at [476, 351] on div "Janela de atendimento Grade de atendimento Capacidade Transportadoras Veículos …" at bounding box center [453, 205] width 907 height 411
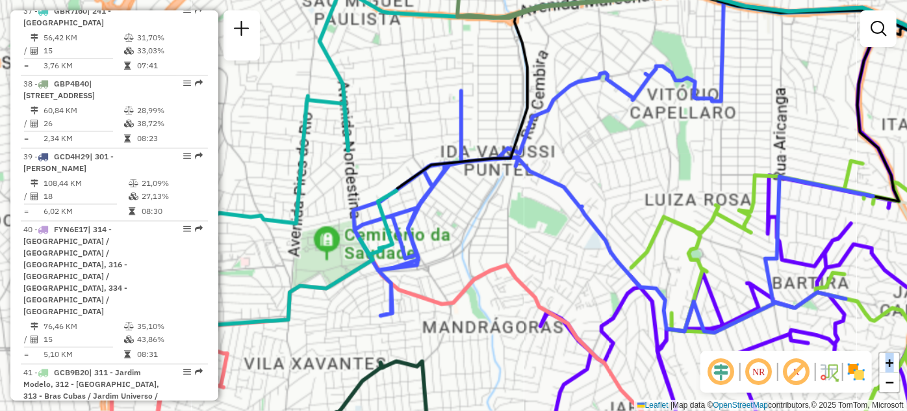
click at [476, 351] on div "Rota 3 - Placa GAK5C90 29760198 - GILDETHE BUENO Janela de atendimento Grade de…" at bounding box center [453, 205] width 907 height 411
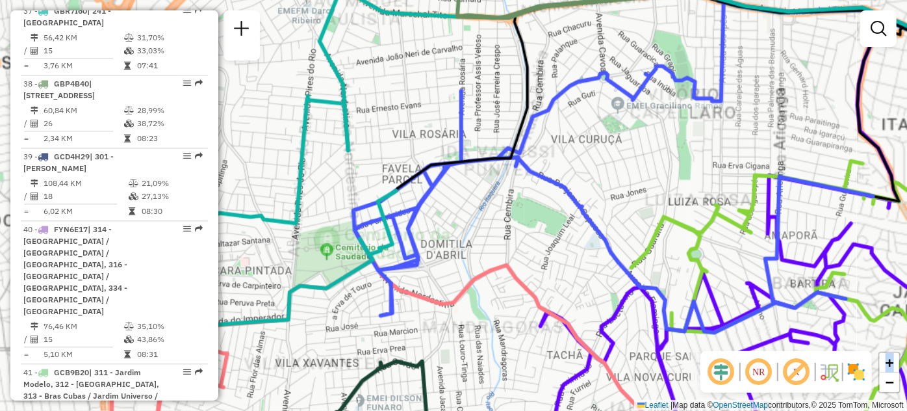
click at [476, 351] on div "Janela de atendimento Grade de atendimento Capacidade Transportadoras Veículos …" at bounding box center [453, 205] width 907 height 411
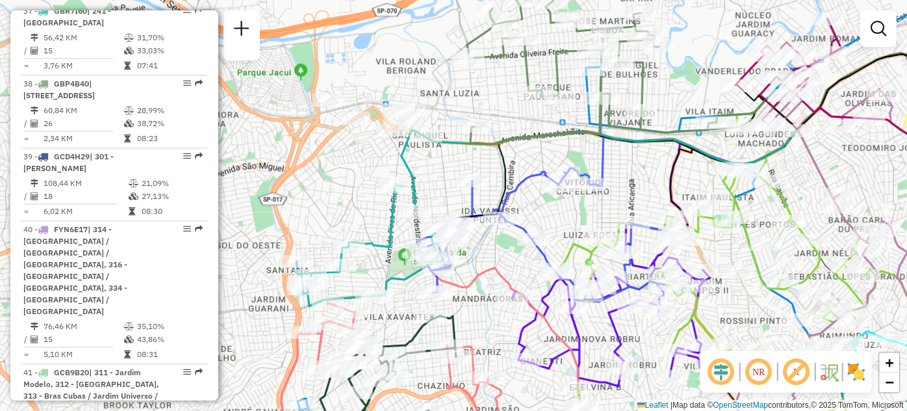
select select "**********"
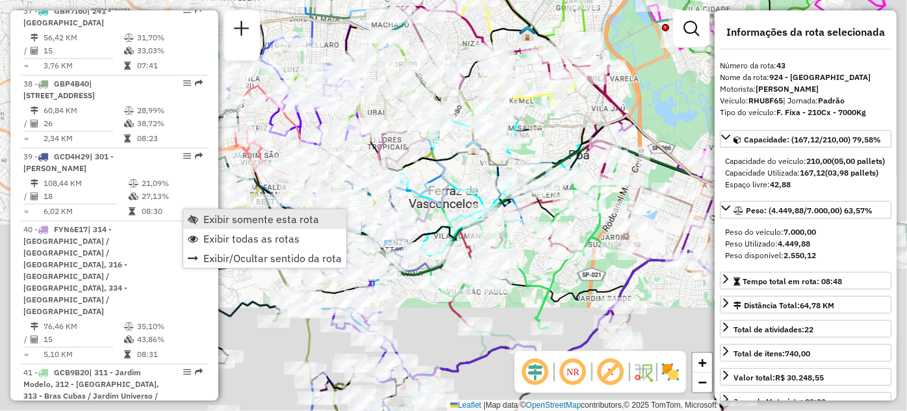
click at [200, 215] on link "Exibir somente esta rota" at bounding box center [264, 218] width 163 height 19
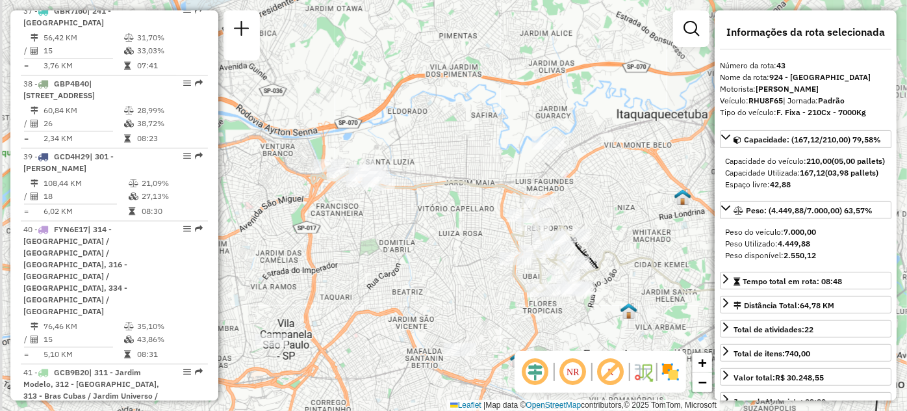
drag, startPoint x: 298, startPoint y: 114, endPoint x: 453, endPoint y: 278, distance: 226.1
click at [453, 278] on div "Janela de atendimento Grade de atendimento Capacidade Transportadoras Veículos …" at bounding box center [453, 205] width 907 height 411
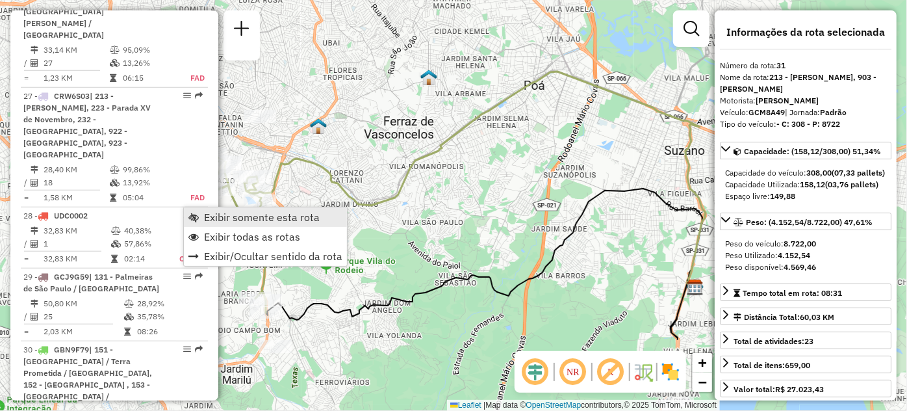
click at [197, 220] on span "Exibir somente esta rota" at bounding box center [193, 217] width 10 height 10
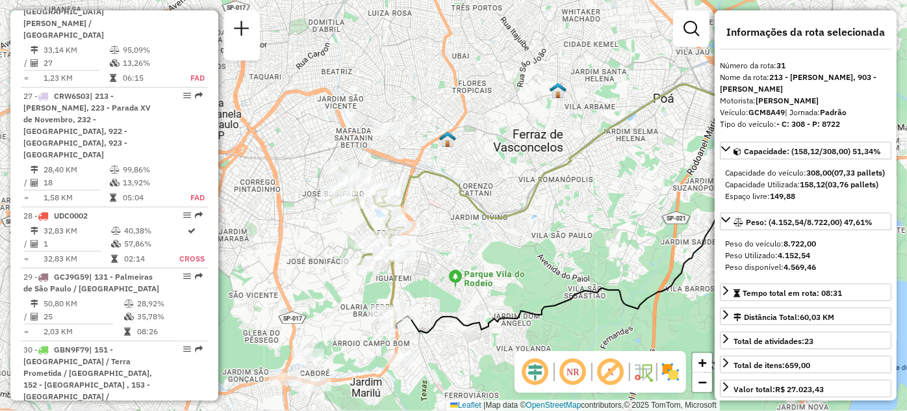
drag, startPoint x: 325, startPoint y: 262, endPoint x: 453, endPoint y: 275, distance: 128.0
click at [453, 275] on div "Janela de atendimento Grade de atendimento Capacidade Transportadoras Veículos …" at bounding box center [453, 205] width 907 height 411
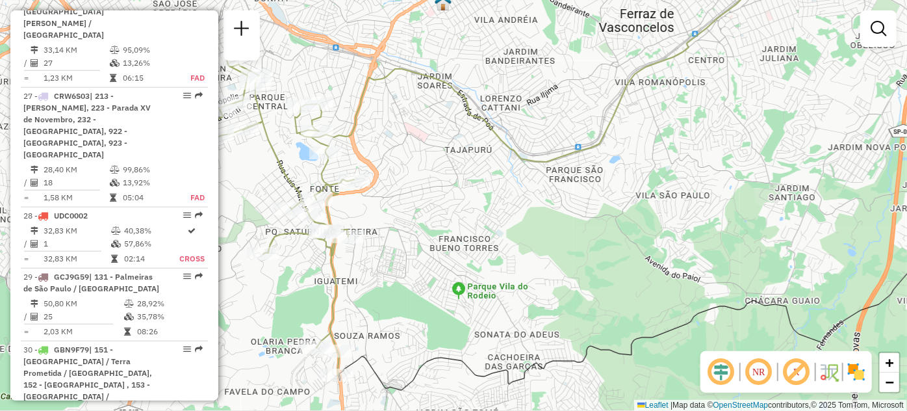
scroll to position [3285, 0]
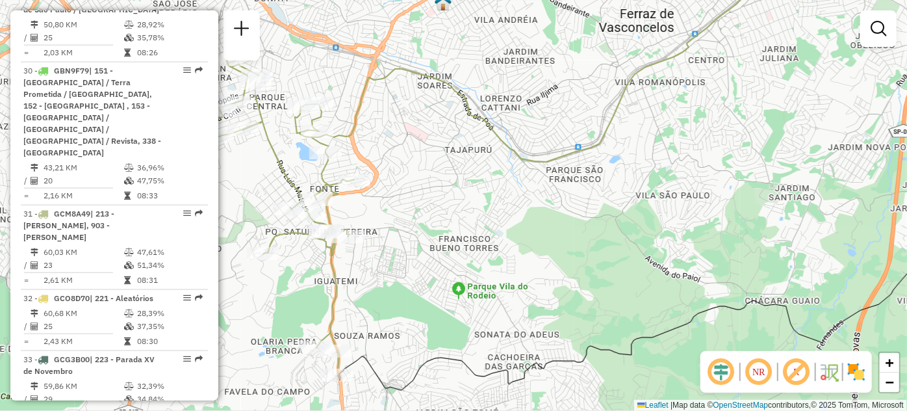
select select "**********"
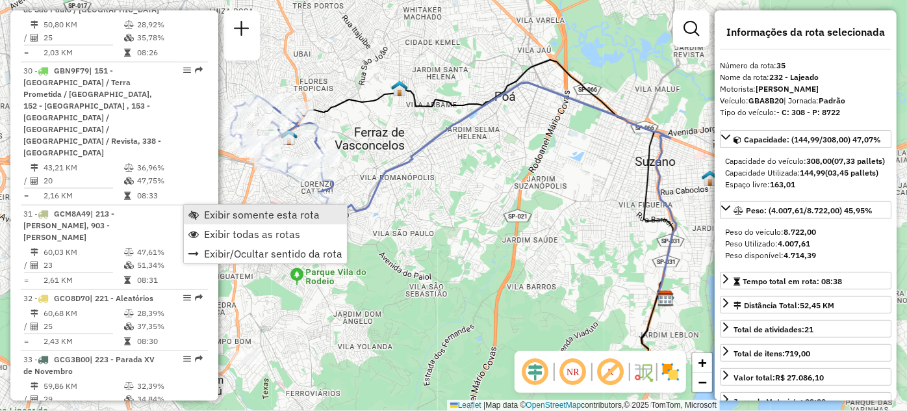
click at [207, 216] on span "Exibir somente esta rota" at bounding box center [262, 214] width 116 height 10
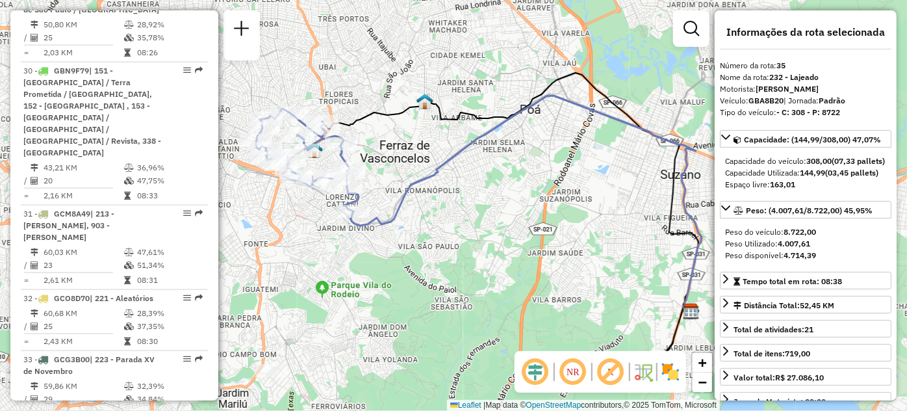
drag, startPoint x: 296, startPoint y: 223, endPoint x: 359, endPoint y: 238, distance: 64.1
click at [359, 238] on div "Janela de atendimento Grade de atendimento Capacidade Transportadoras Veículos …" at bounding box center [453, 205] width 907 height 411
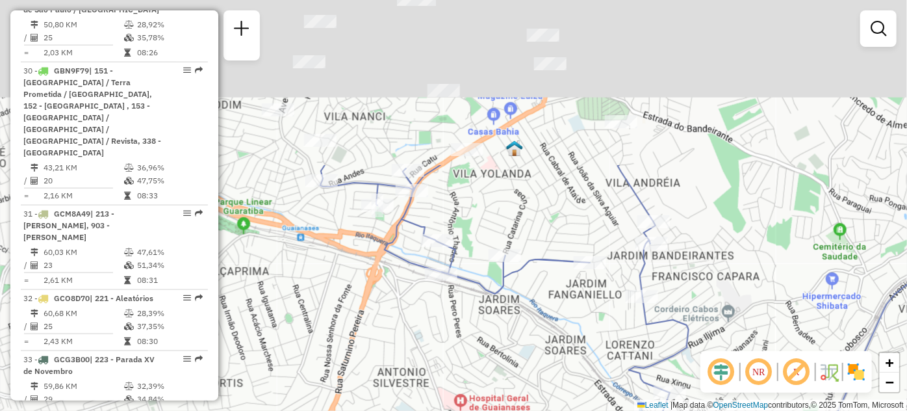
drag, startPoint x: 419, startPoint y: 307, endPoint x: 457, endPoint y: 401, distance: 101.5
click at [457, 401] on div "Janela de atendimento Grade de atendimento Capacidade Transportadoras Veículos …" at bounding box center [453, 205] width 907 height 411
